Goal: Task Accomplishment & Management: Manage account settings

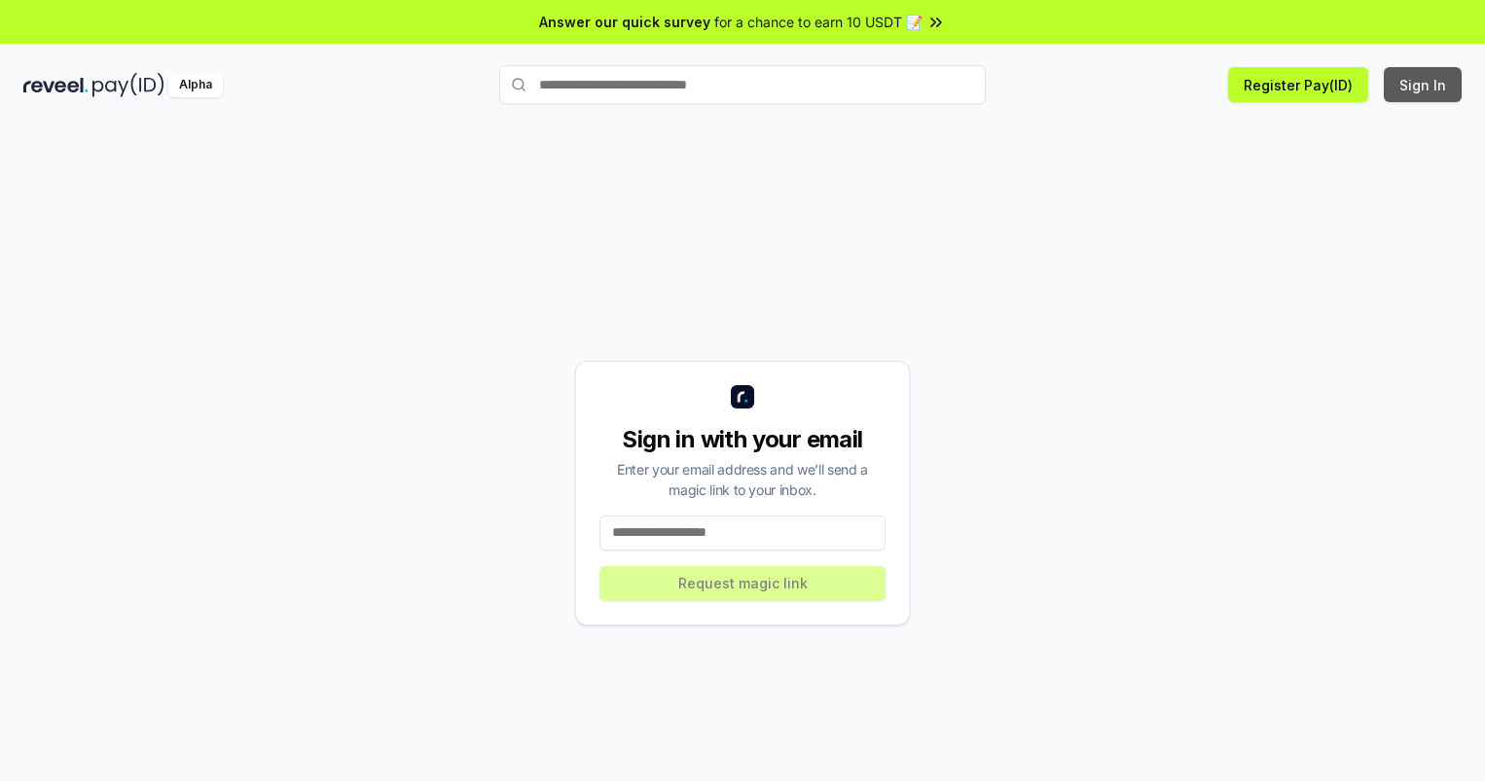
click at [1424, 85] on button "Sign In" at bounding box center [1423, 84] width 78 height 35
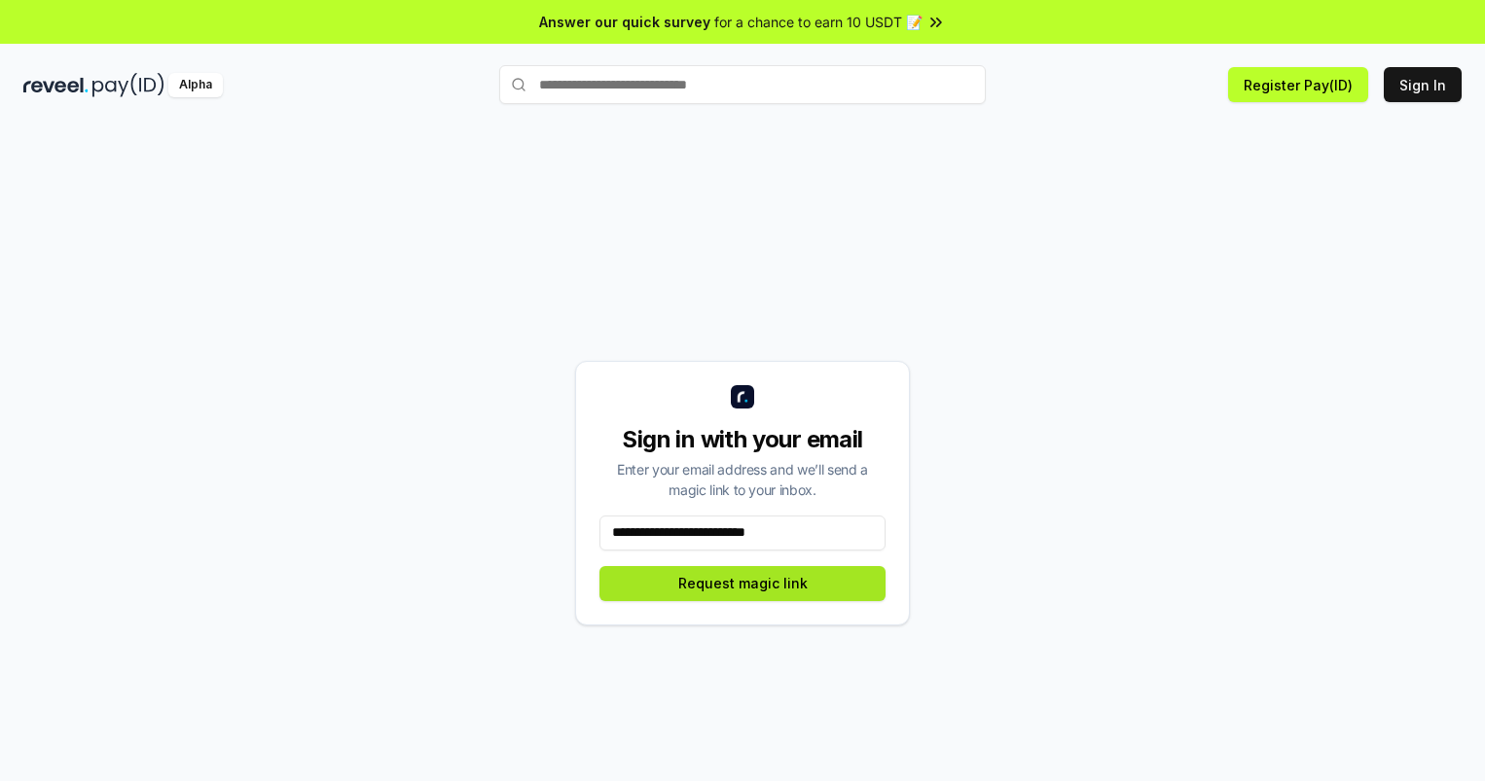
type input "**********"
click at [743, 583] on button "Request magic link" at bounding box center [742, 583] width 286 height 35
